Goal: Task Accomplishment & Management: Manage account settings

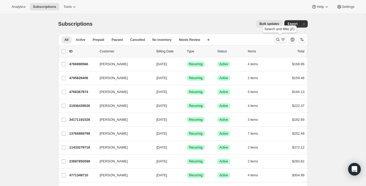
click at [282, 41] on icon "Search and filter results" at bounding box center [282, 39] width 5 height 5
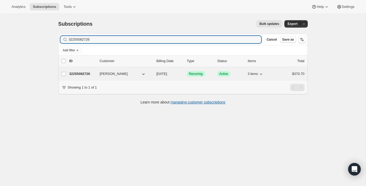
type input "32255082726"
click at [103, 75] on span "Chelsea McIsaac" at bounding box center [114, 73] width 28 height 5
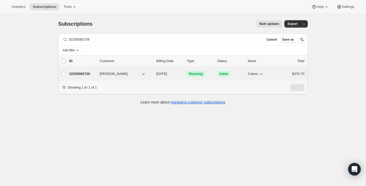
click at [82, 73] on p "32255082726" at bounding box center [82, 73] width 26 height 5
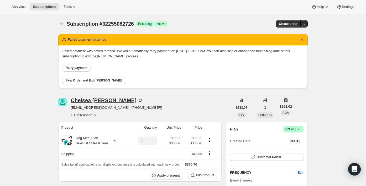
click at [108, 101] on div "Chelsea McIsaac" at bounding box center [107, 100] width 72 height 5
drag, startPoint x: 71, startPoint y: 108, endPoint x: 116, endPoint y: 110, distance: 44.7
click at [116, 110] on span "chelseamcisaac@gmail.com · +15149981891" at bounding box center [116, 107] width 91 height 5
copy span "chelseamcisaac@gmail.com"
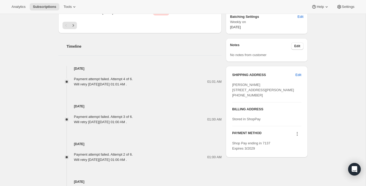
scroll to position [235, 0]
click at [299, 136] on icon at bounding box center [297, 133] width 5 height 5
click at [295, 155] on span "Send link to update card" at bounding box center [296, 154] width 37 height 4
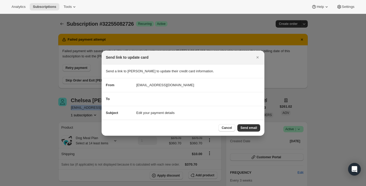
scroll to position [0, 0]
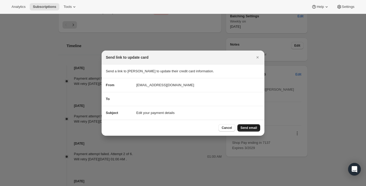
click at [248, 128] on span "Send email" at bounding box center [249, 128] width 17 height 4
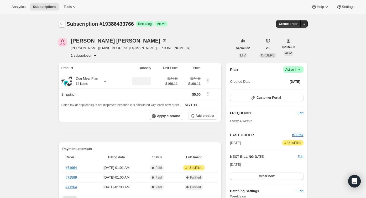
click at [63, 23] on icon "Subscriptions" at bounding box center [61, 23] width 5 height 5
